Goal: Find specific page/section: Find specific page/section

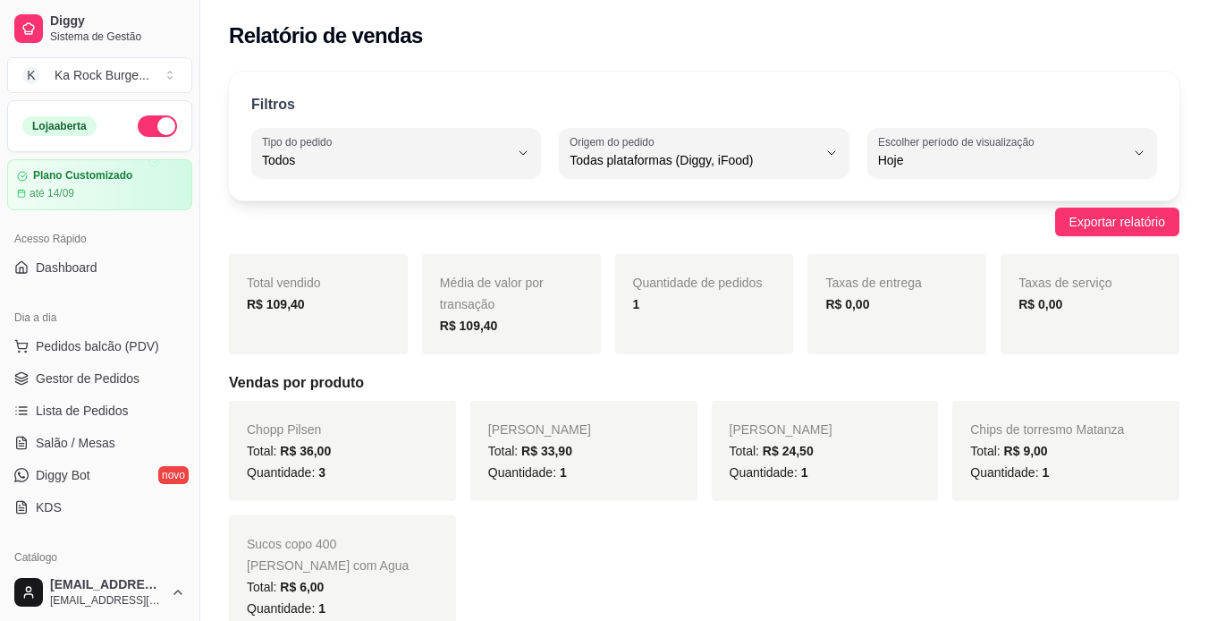
select select "ALL"
select select "0"
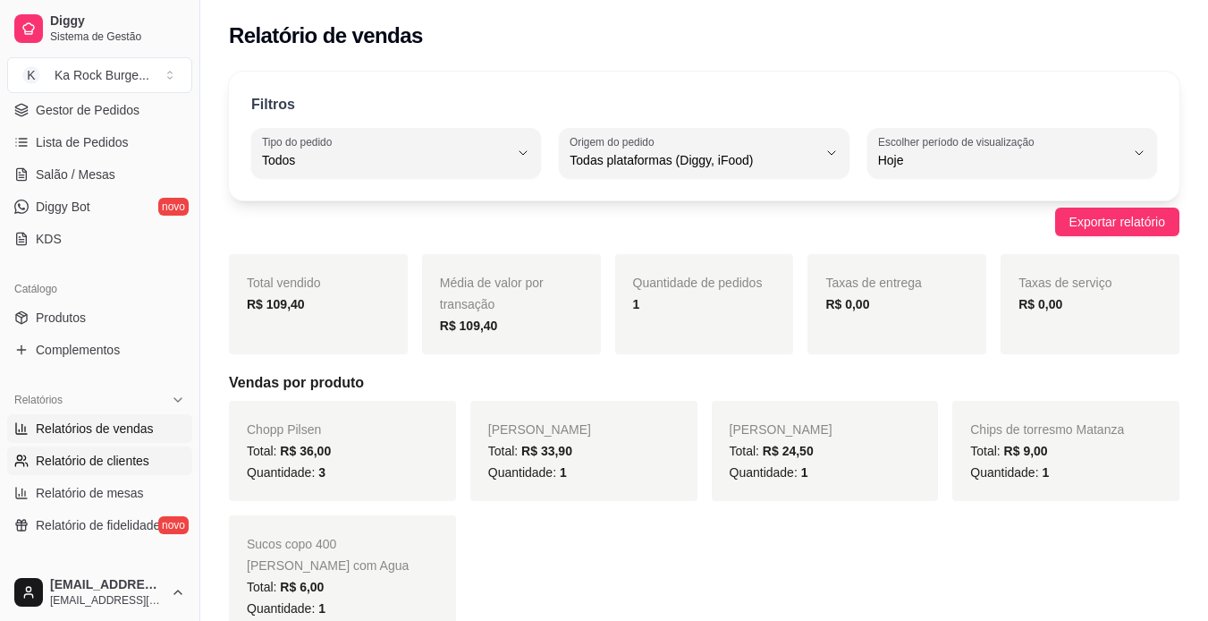
select select "30"
select select "HIGHEST_TOTAL_SPENT_WITH_ORDERS"
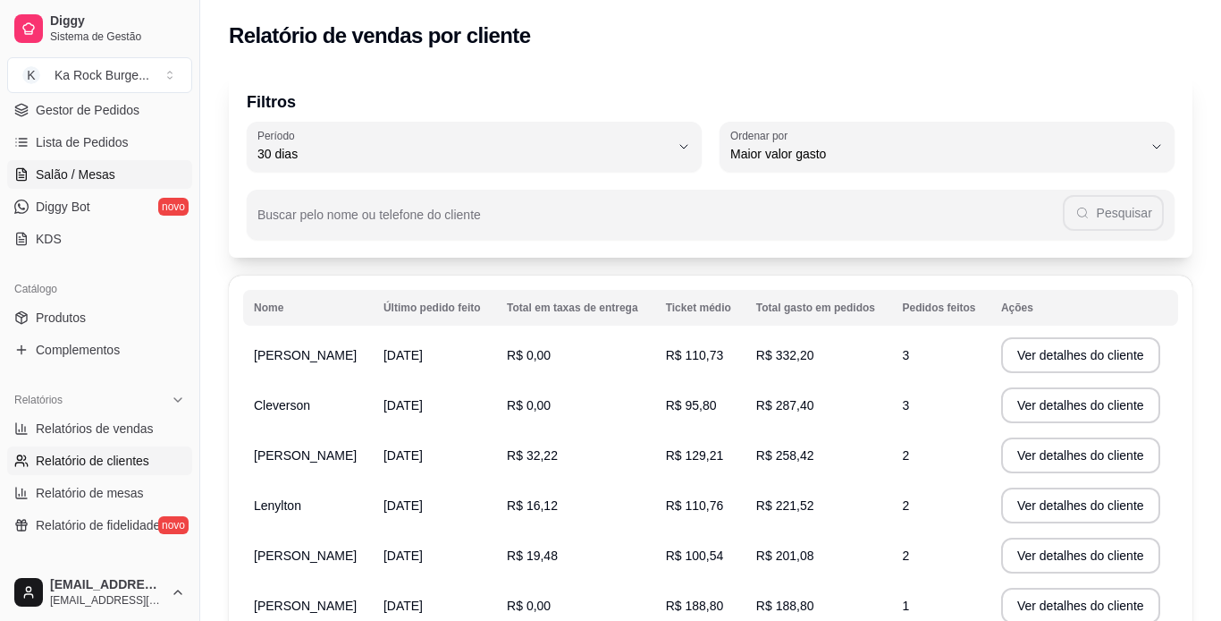
click at [69, 179] on span "Salão / Mesas" at bounding box center [76, 174] width 80 height 18
